Goal: Task Accomplishment & Management: Complete application form

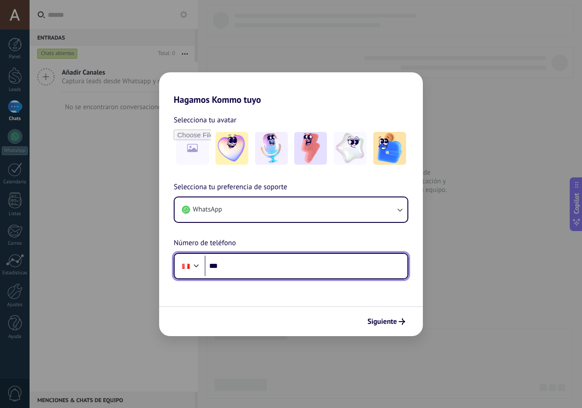
click at [260, 267] on input "***" at bounding box center [306, 266] width 203 height 21
type input "**********"
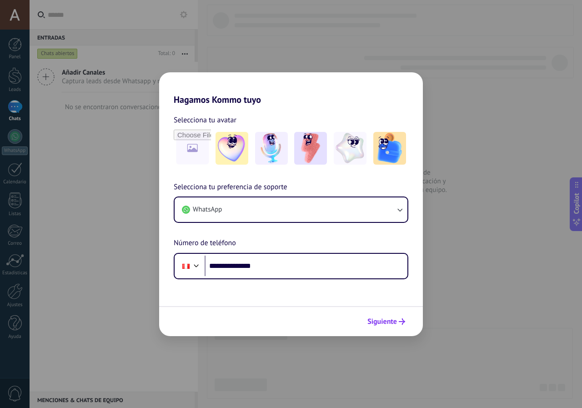
click at [392, 323] on span "Siguiente" at bounding box center [382, 321] width 30 height 6
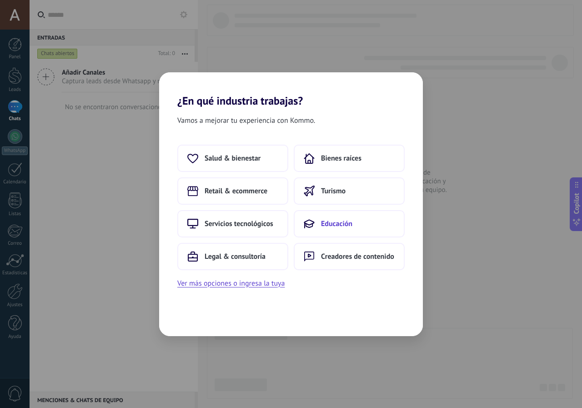
click at [368, 222] on button "Educación" at bounding box center [349, 223] width 111 height 27
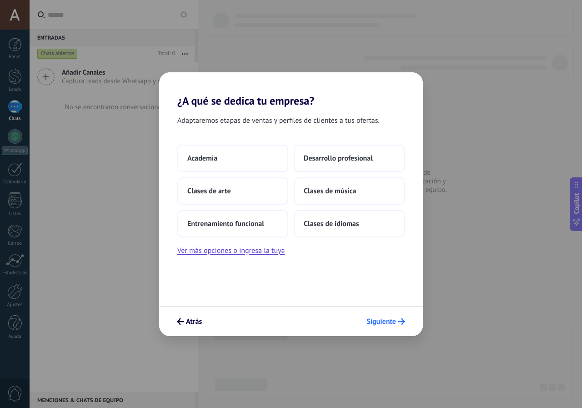
click at [393, 322] on span "Siguiente" at bounding box center [381, 321] width 30 height 6
click at [393, 321] on span "Siguiente" at bounding box center [381, 321] width 30 height 6
click at [204, 154] on span "Academia" at bounding box center [202, 158] width 30 height 9
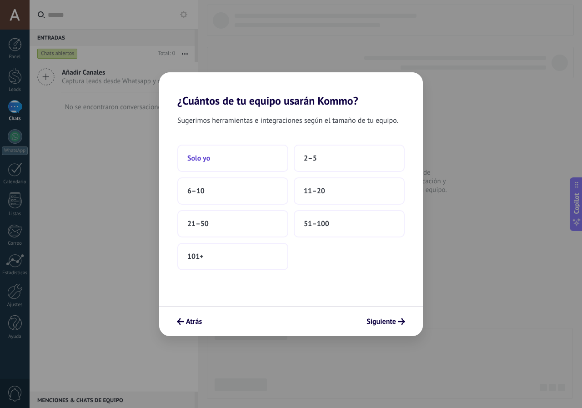
click at [247, 155] on button "Solo yo" at bounding box center [232, 158] width 111 height 27
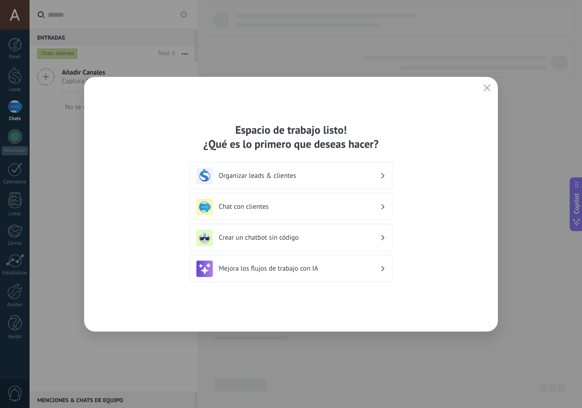
click at [482, 95] on div "Espacio de trabajo listo! ¿Qué es lo primero que deseas hacer? Organizar leads …" at bounding box center [291, 204] width 414 height 255
click at [487, 92] on span "button" at bounding box center [486, 88] width 7 height 8
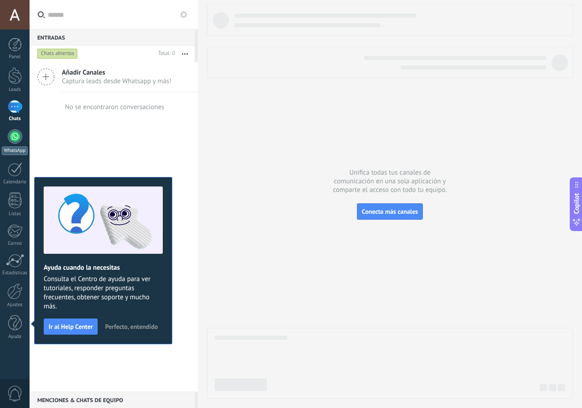
click at [15, 147] on div "WhatsApp" at bounding box center [15, 150] width 26 height 9
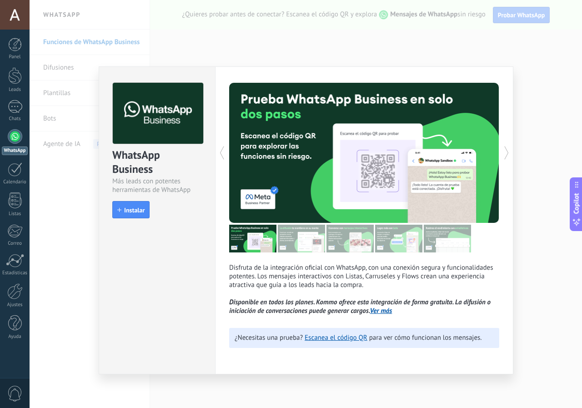
click at [561, 69] on div "WhatsApp Business Más leads con potentes herramientas de WhatsApp install Insta…" at bounding box center [306, 204] width 552 height 408
